Goal: Task Accomplishment & Management: Manage account settings

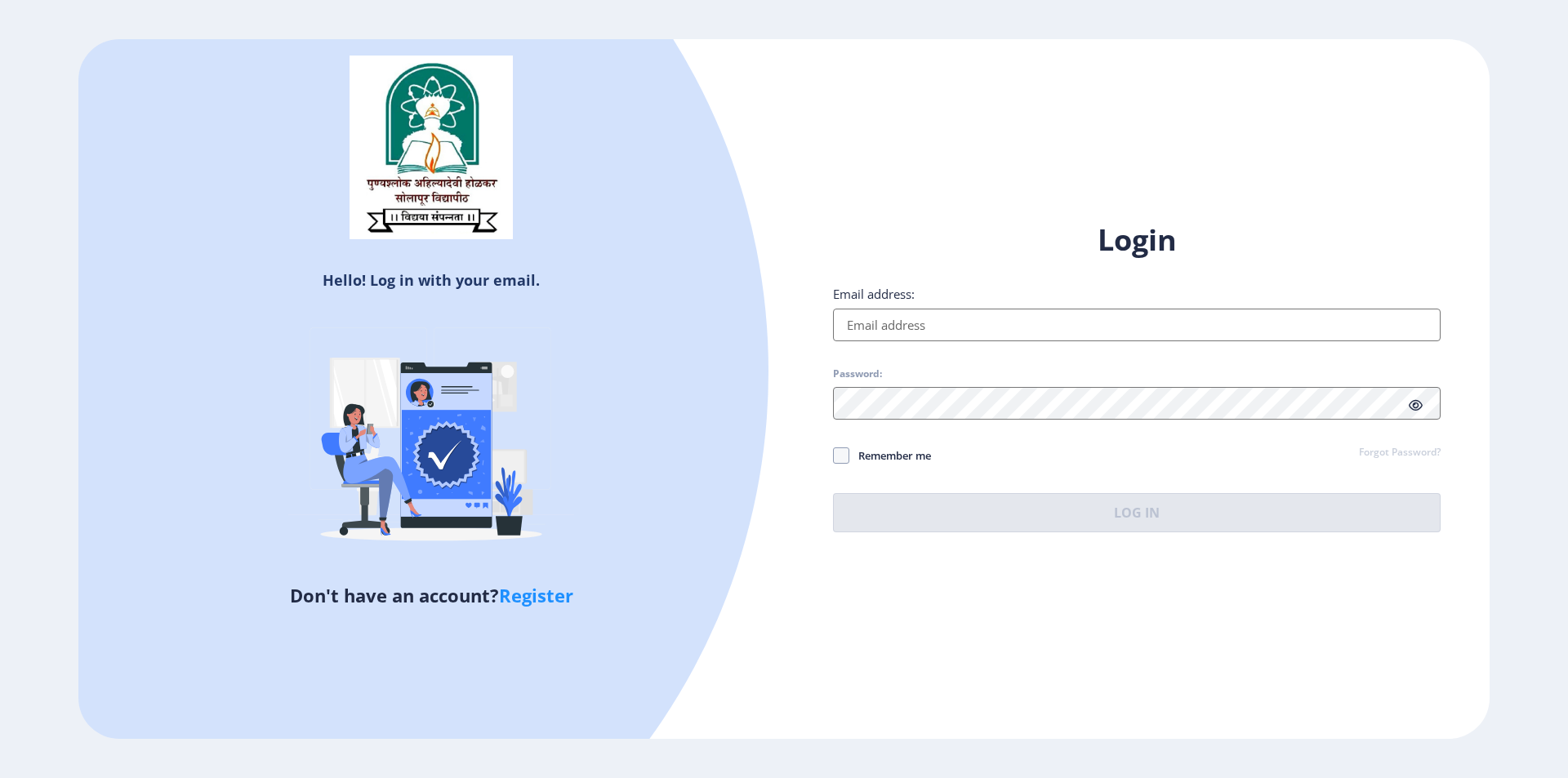
type input "[EMAIL_ADDRESS][DOMAIN_NAME]"
click at [1419, 402] on icon at bounding box center [1415, 405] width 14 height 12
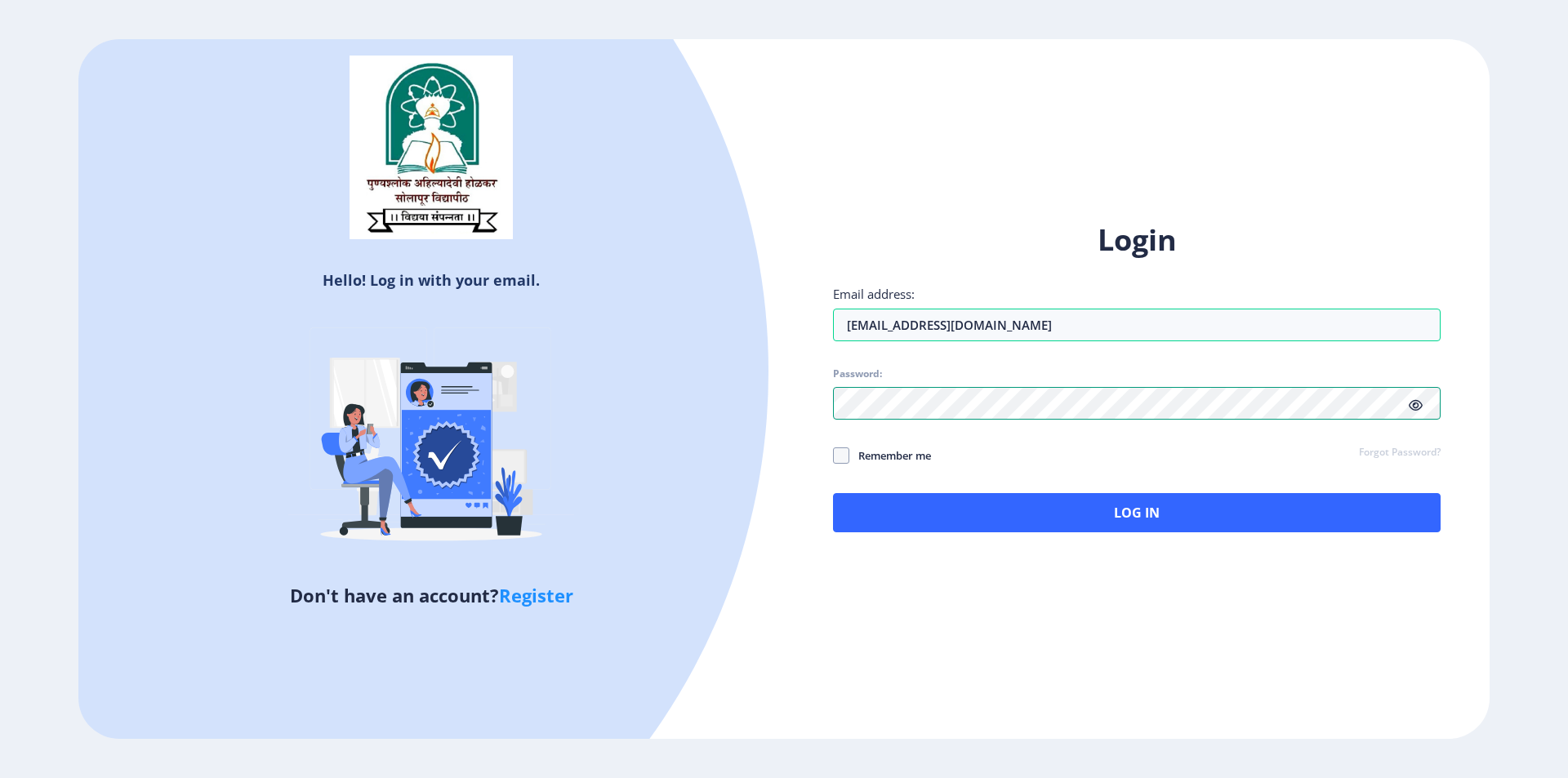
click at [713, 408] on div "Hello! Log in with your email. Don't have an account? Register Login Email addr…" at bounding box center [784, 389] width 1411 height 700
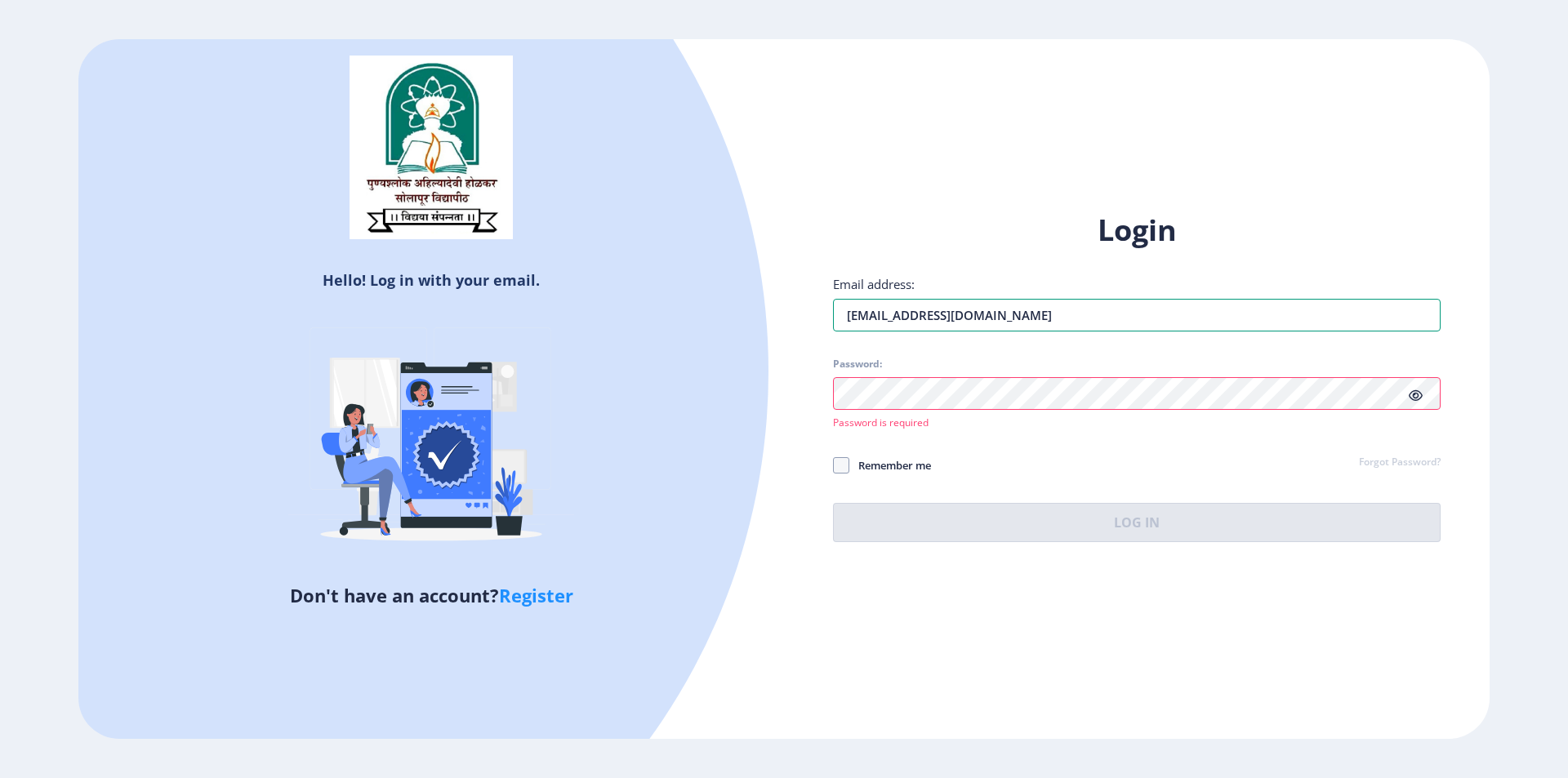
drag, startPoint x: 1041, startPoint y: 310, endPoint x: 505, endPoint y: 396, distance: 542.9
click at [556, 404] on div "Hello! Log in with your email. Don't have an account? Register Login Email addr…" at bounding box center [784, 389] width 1411 height 700
click at [898, 320] on input "Email address:" at bounding box center [1137, 316] width 607 height 33
type input "[EMAIL_ADDRESS][DOMAIN_NAME]"
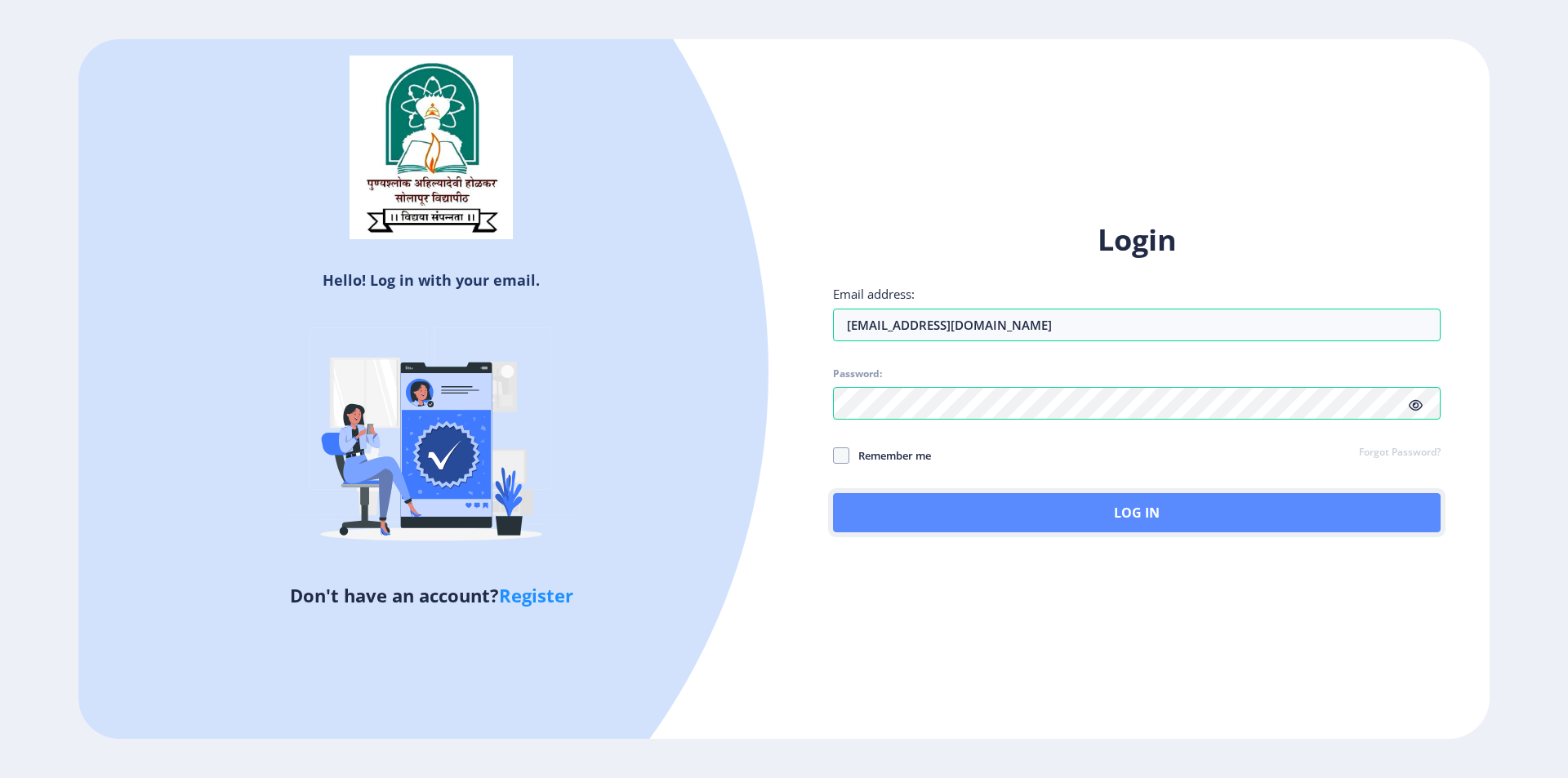
click at [1128, 508] on button "Log In" at bounding box center [1137, 512] width 607 height 39
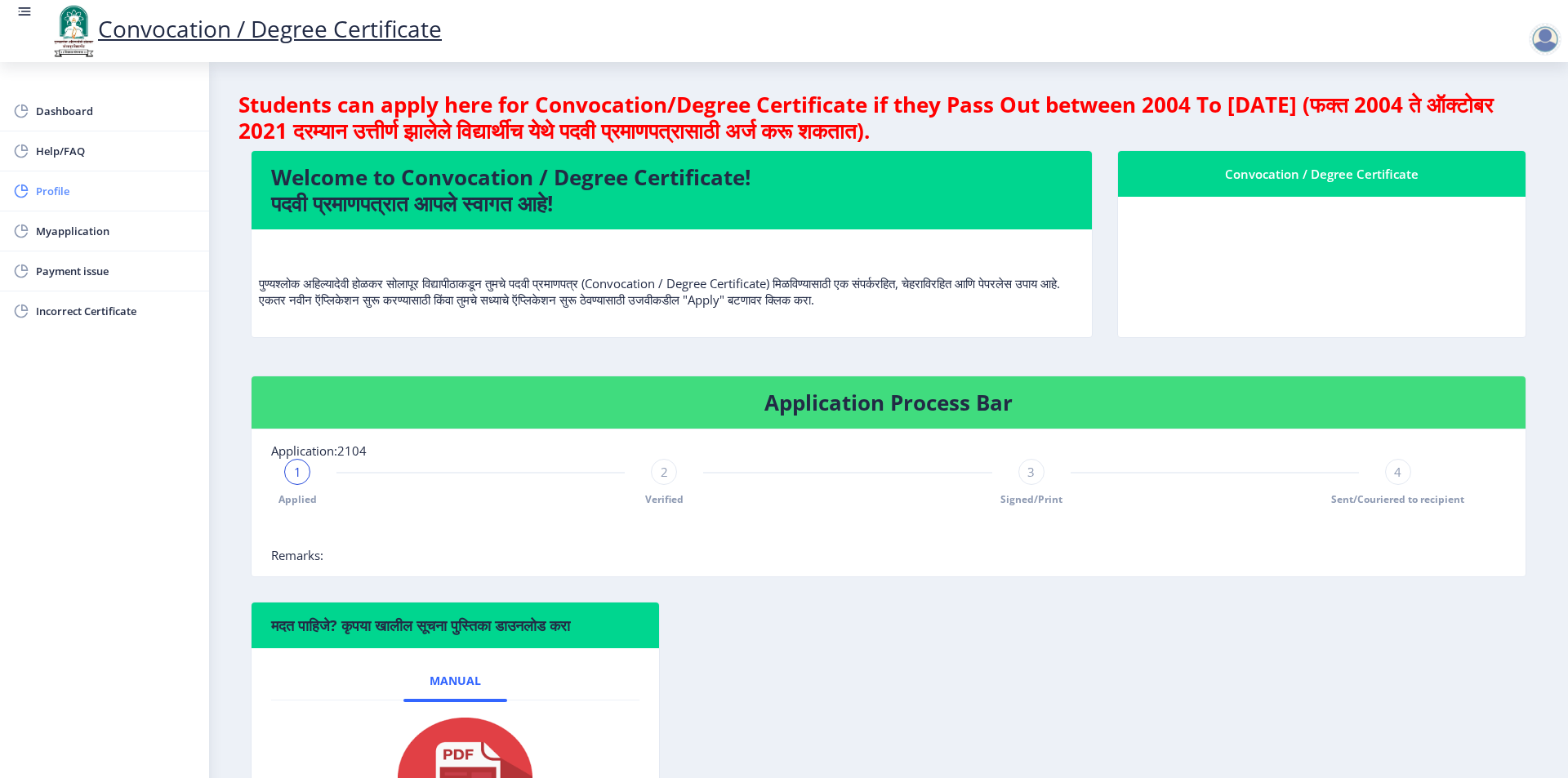
click at [54, 196] on span "Profile" at bounding box center [116, 191] width 160 height 20
select select
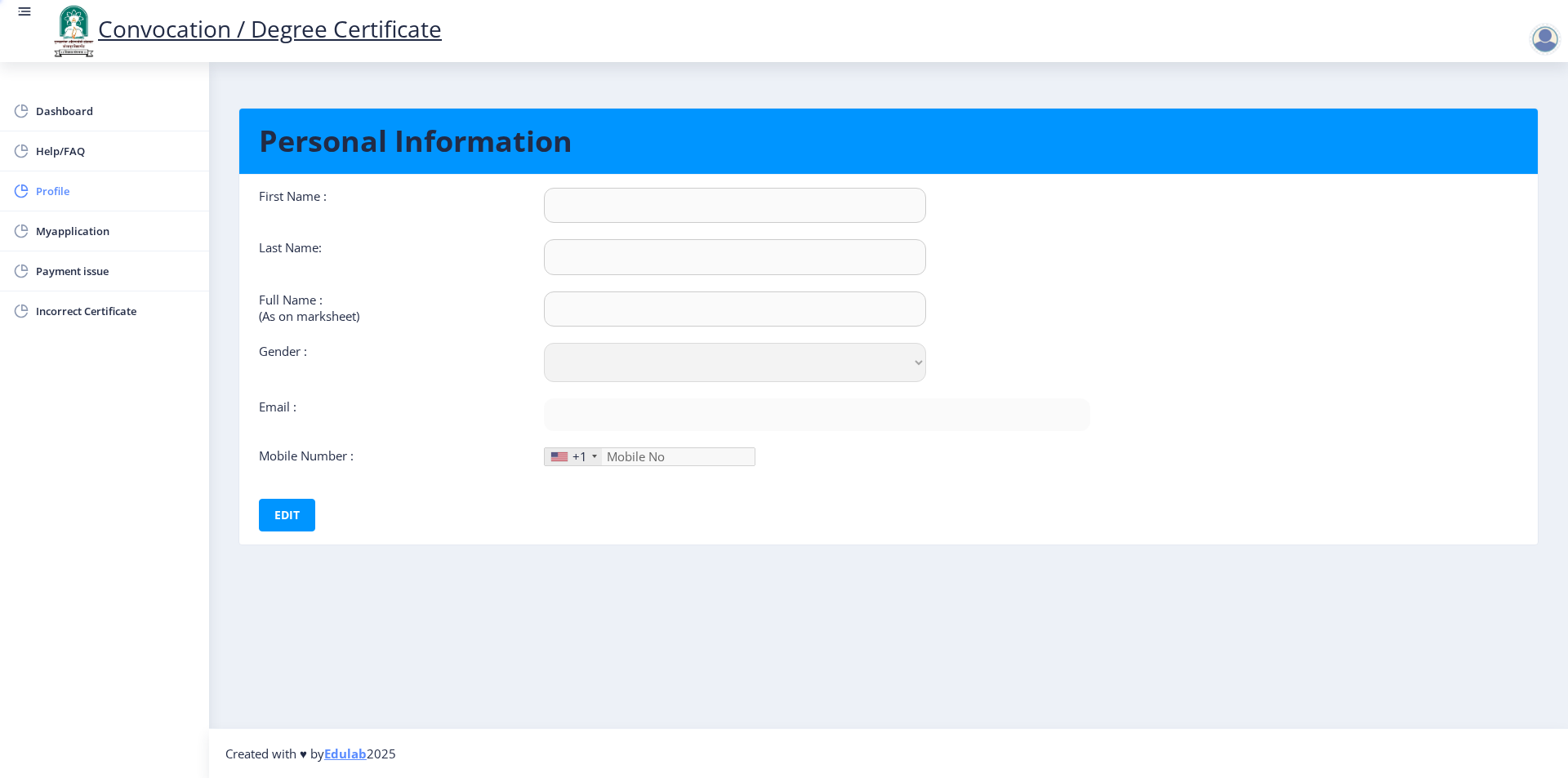
type input "[PERSON_NAME]"
type input "[PERSON_NAME] [PERSON_NAME] ([PERSON_NAME])"
select select "[DEMOGRAPHIC_DATA]"
type input "[EMAIL_ADDRESS][DOMAIN_NAME]"
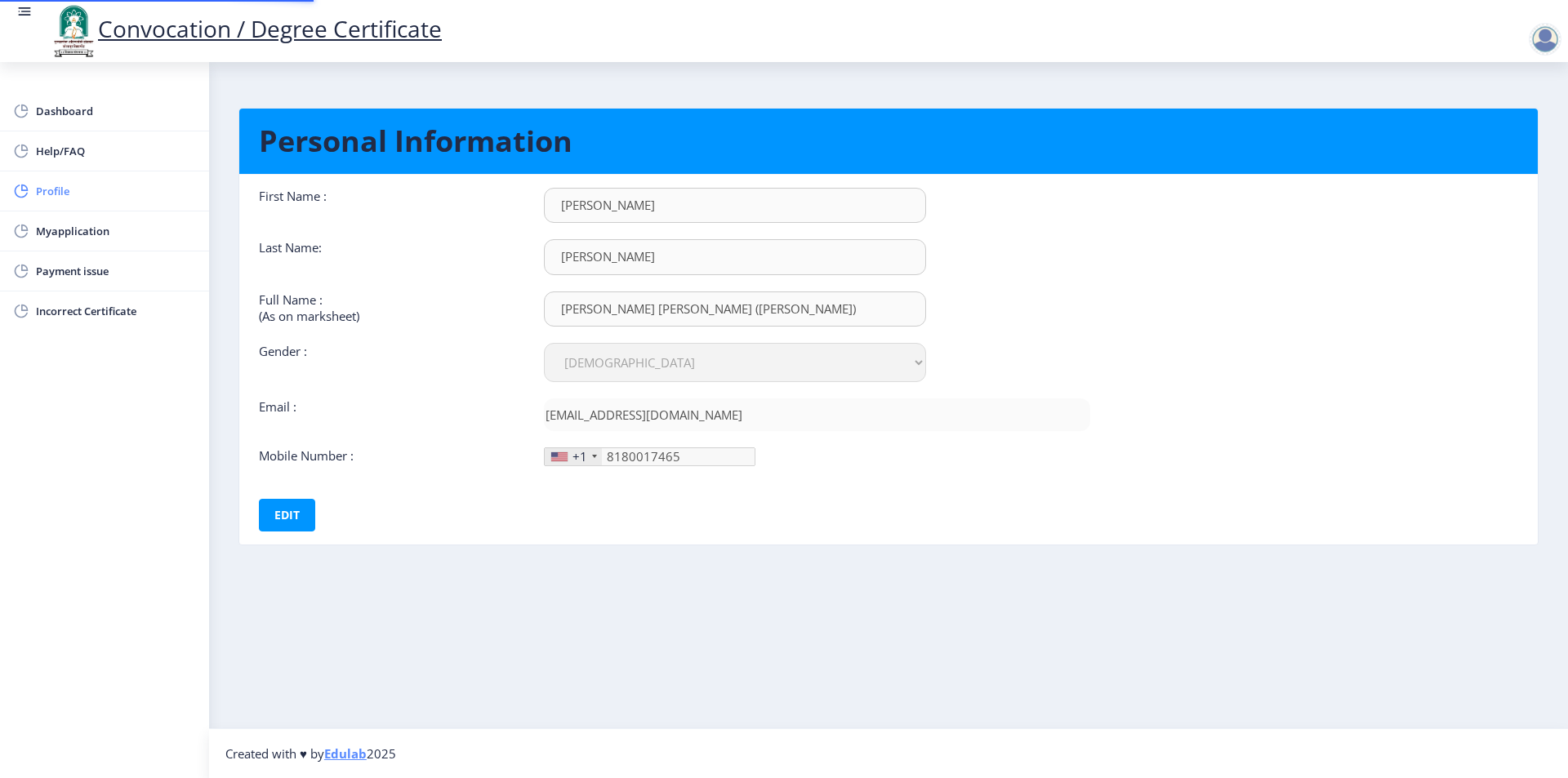
type input "[PHONE_NUMBER]"
click at [85, 115] on span "Dashboard" at bounding box center [116, 110] width 160 height 20
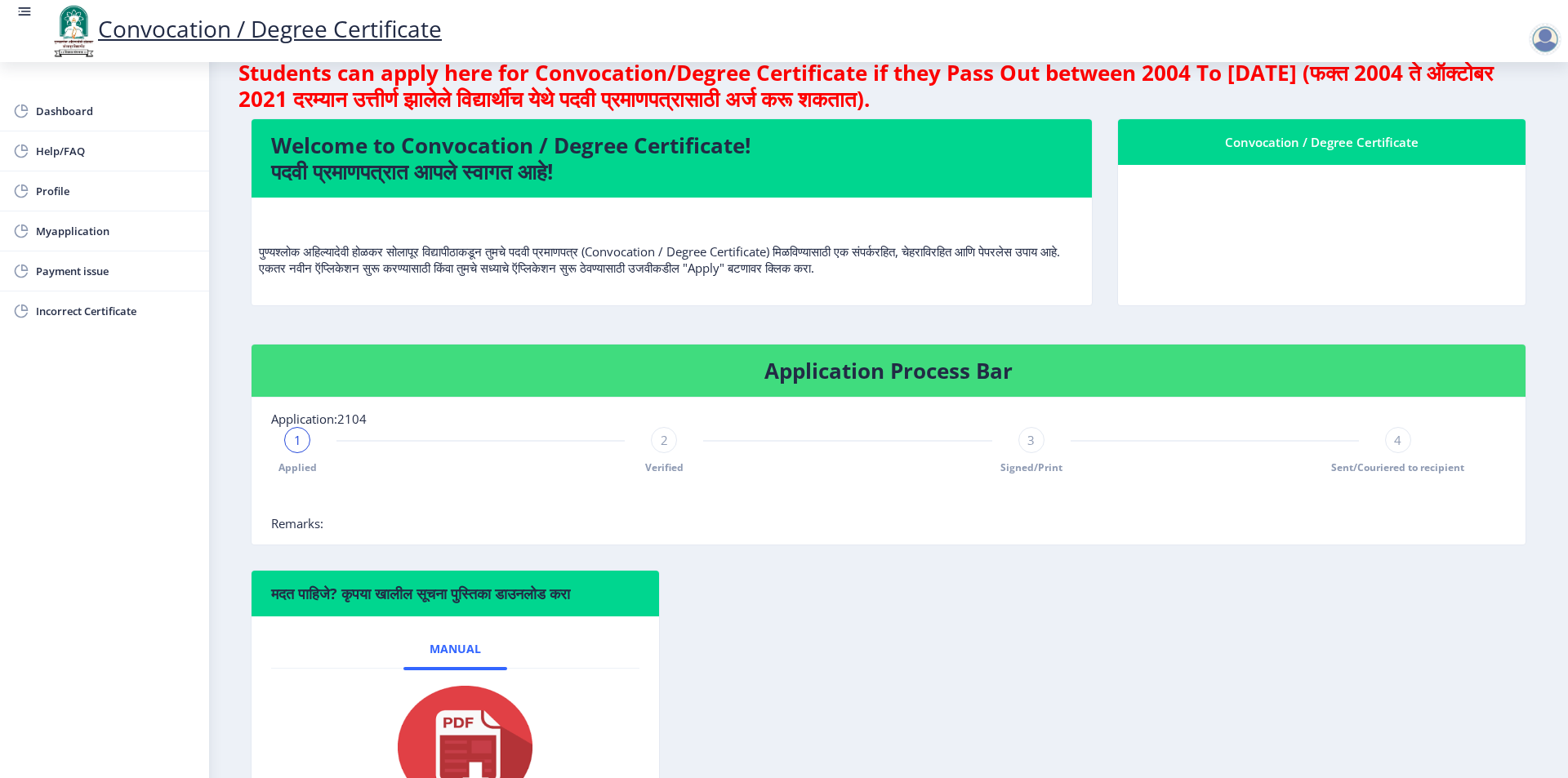
scroll to position [82, 0]
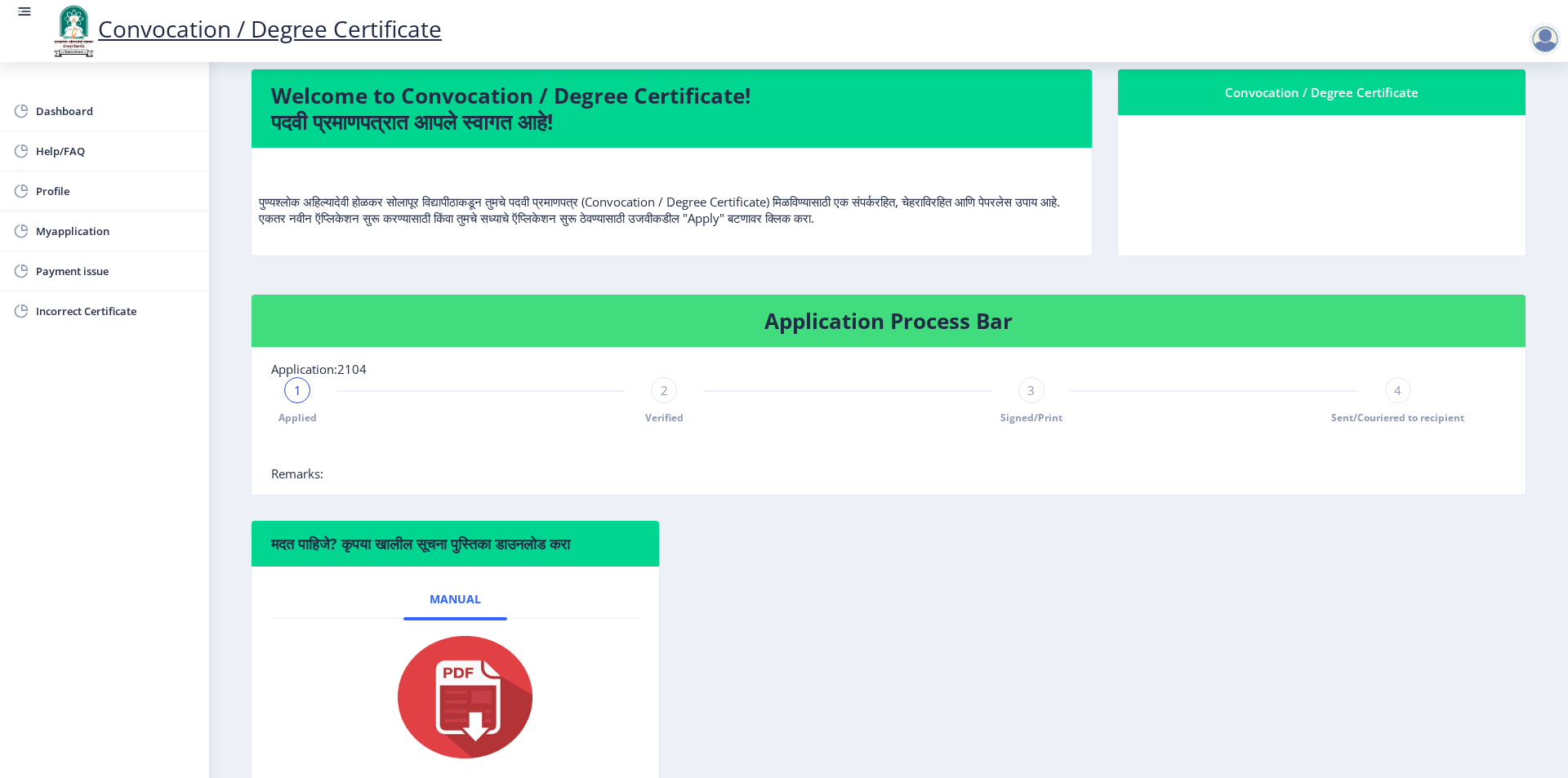
click at [1397, 394] on span "4" at bounding box center [1397, 390] width 8 height 16
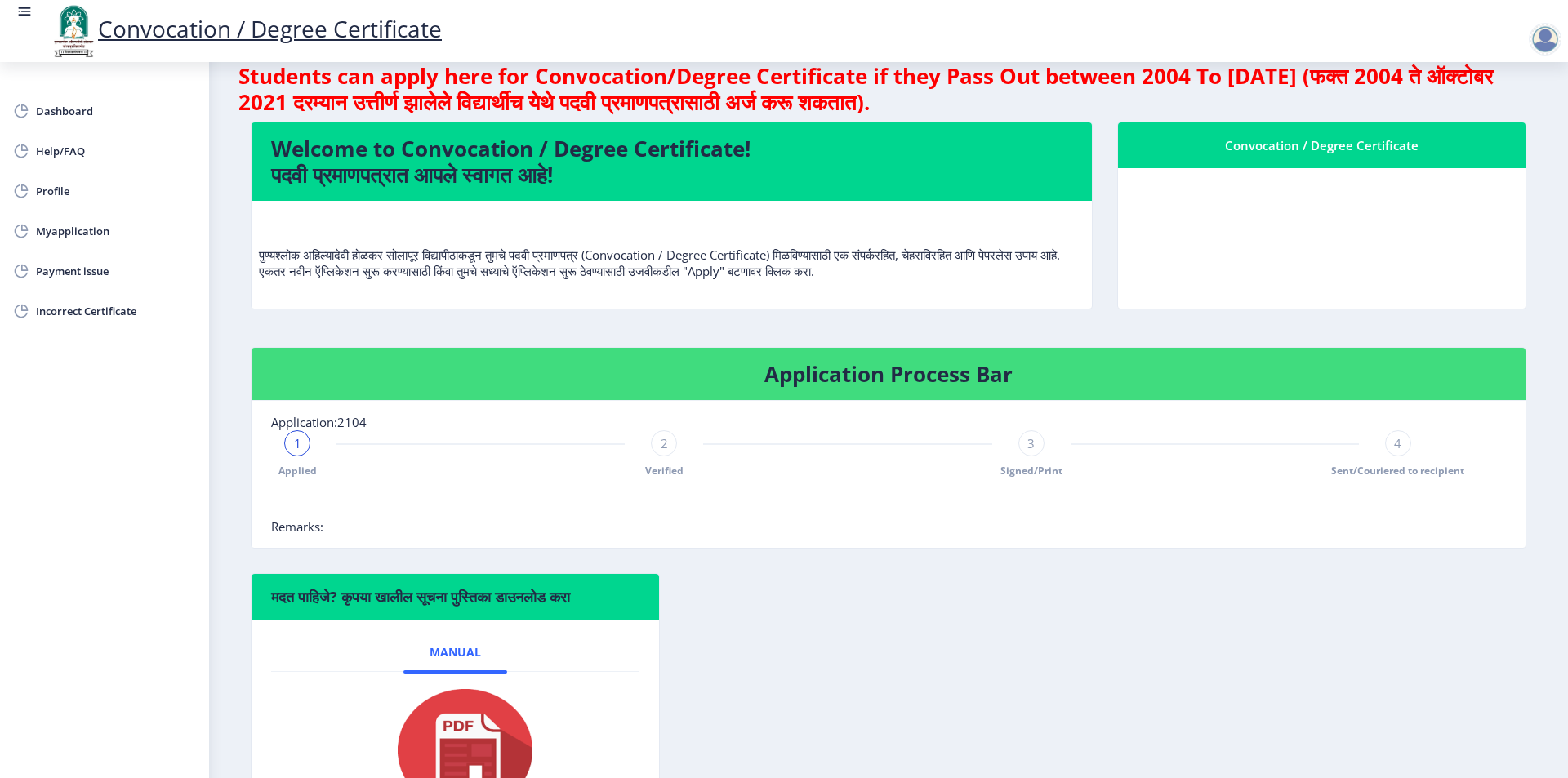
scroll to position [0, 0]
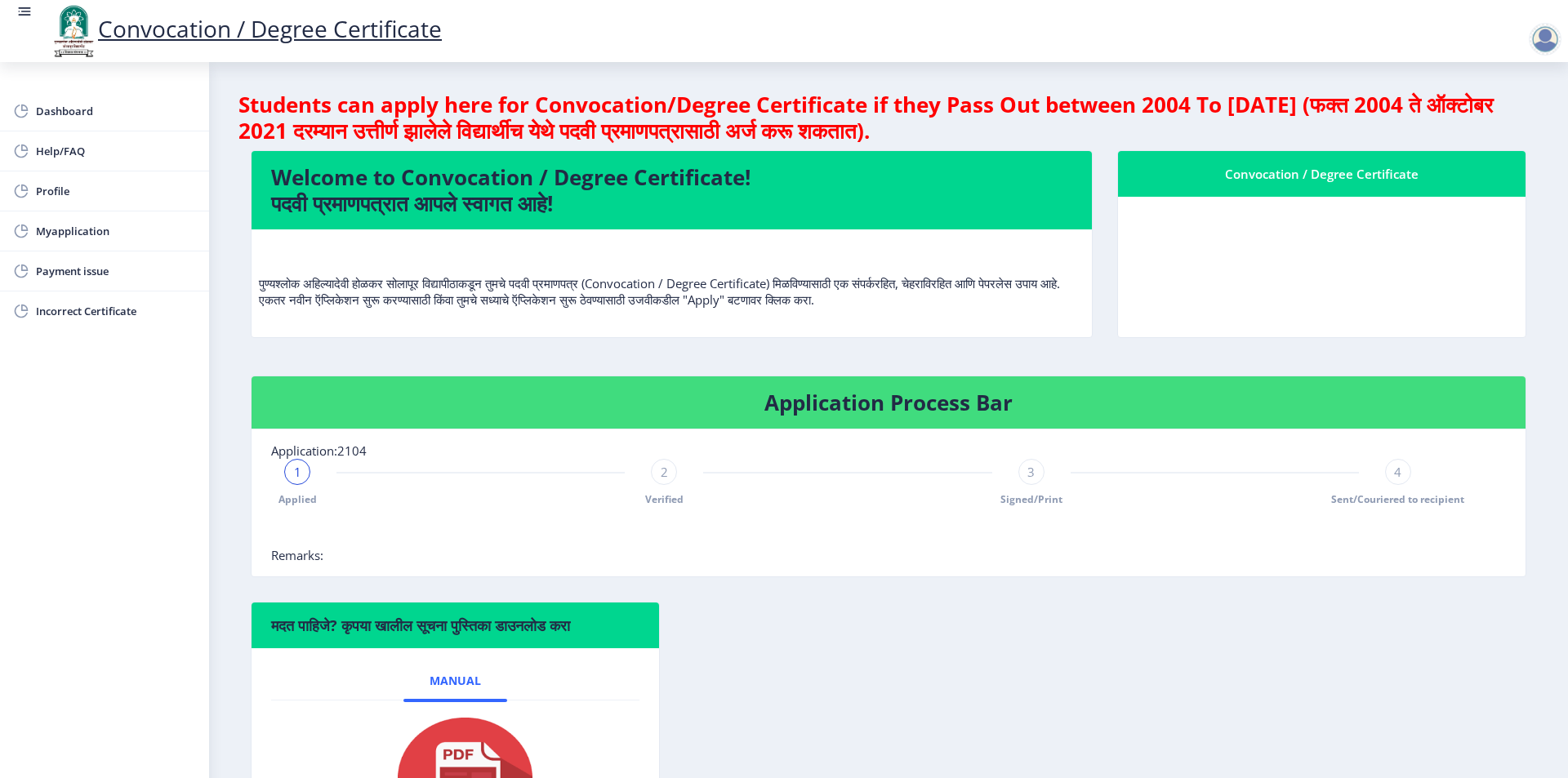
click at [1551, 41] on div at bounding box center [1545, 40] width 33 height 33
click at [60, 106] on span "Dashboard" at bounding box center [116, 110] width 160 height 20
click at [69, 184] on span "Profile" at bounding box center [116, 191] width 160 height 20
select select
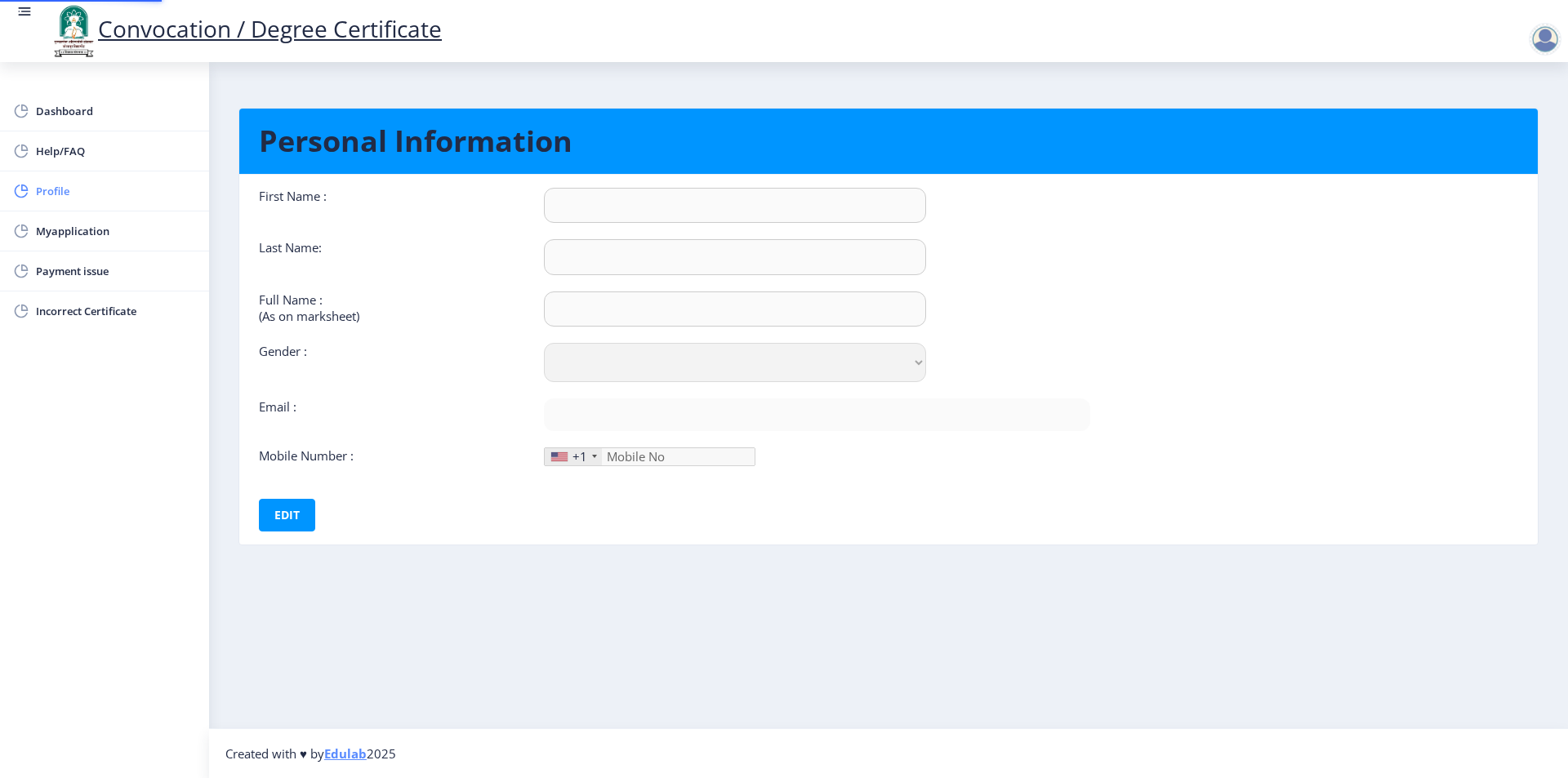
type input "[PERSON_NAME]"
type input "[PERSON_NAME] [PERSON_NAME] ([PERSON_NAME])"
select select "[DEMOGRAPHIC_DATA]"
type input "[EMAIL_ADDRESS][DOMAIN_NAME]"
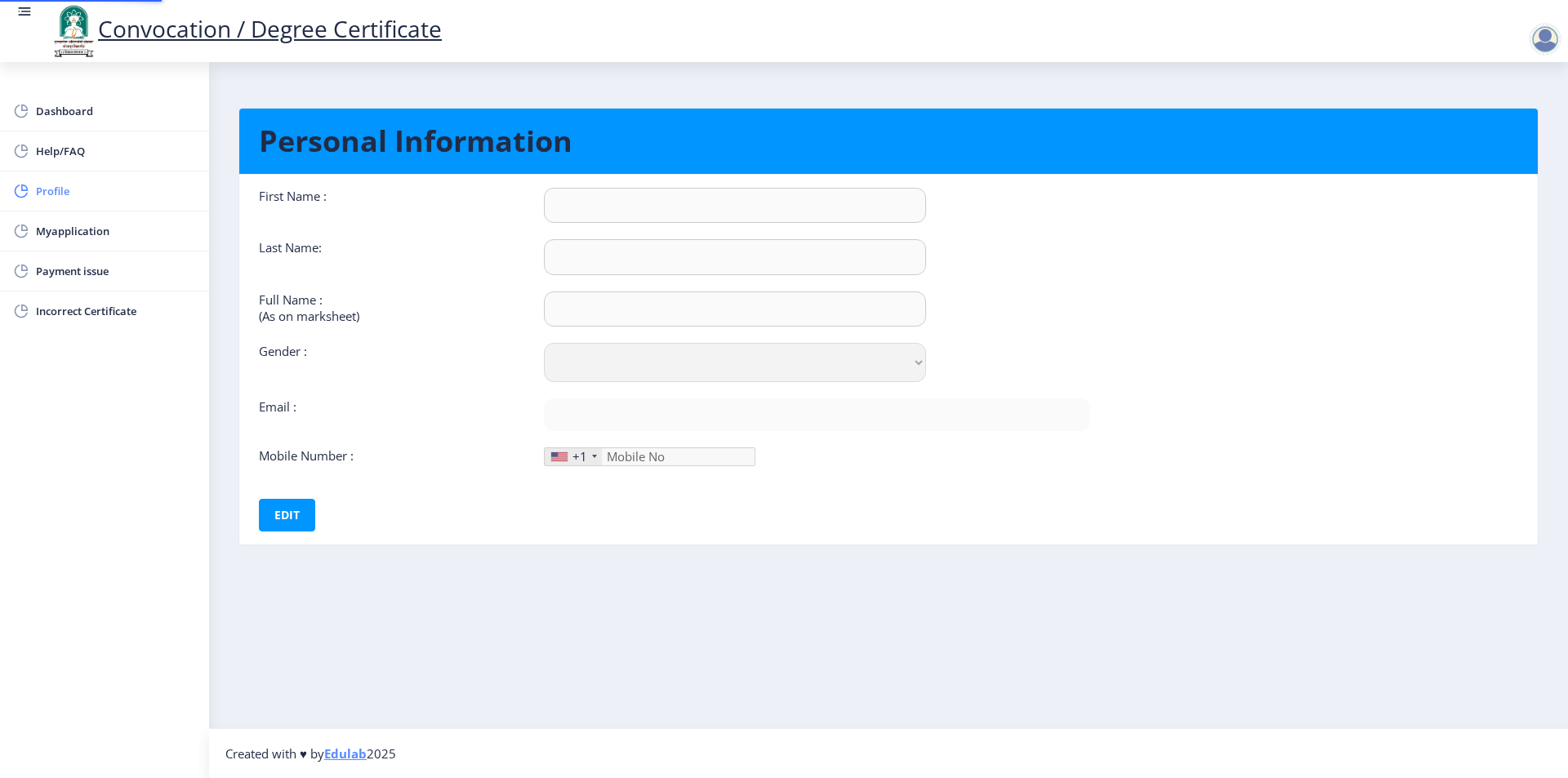
type input "8180017465"
